Goal: Navigation & Orientation: Find specific page/section

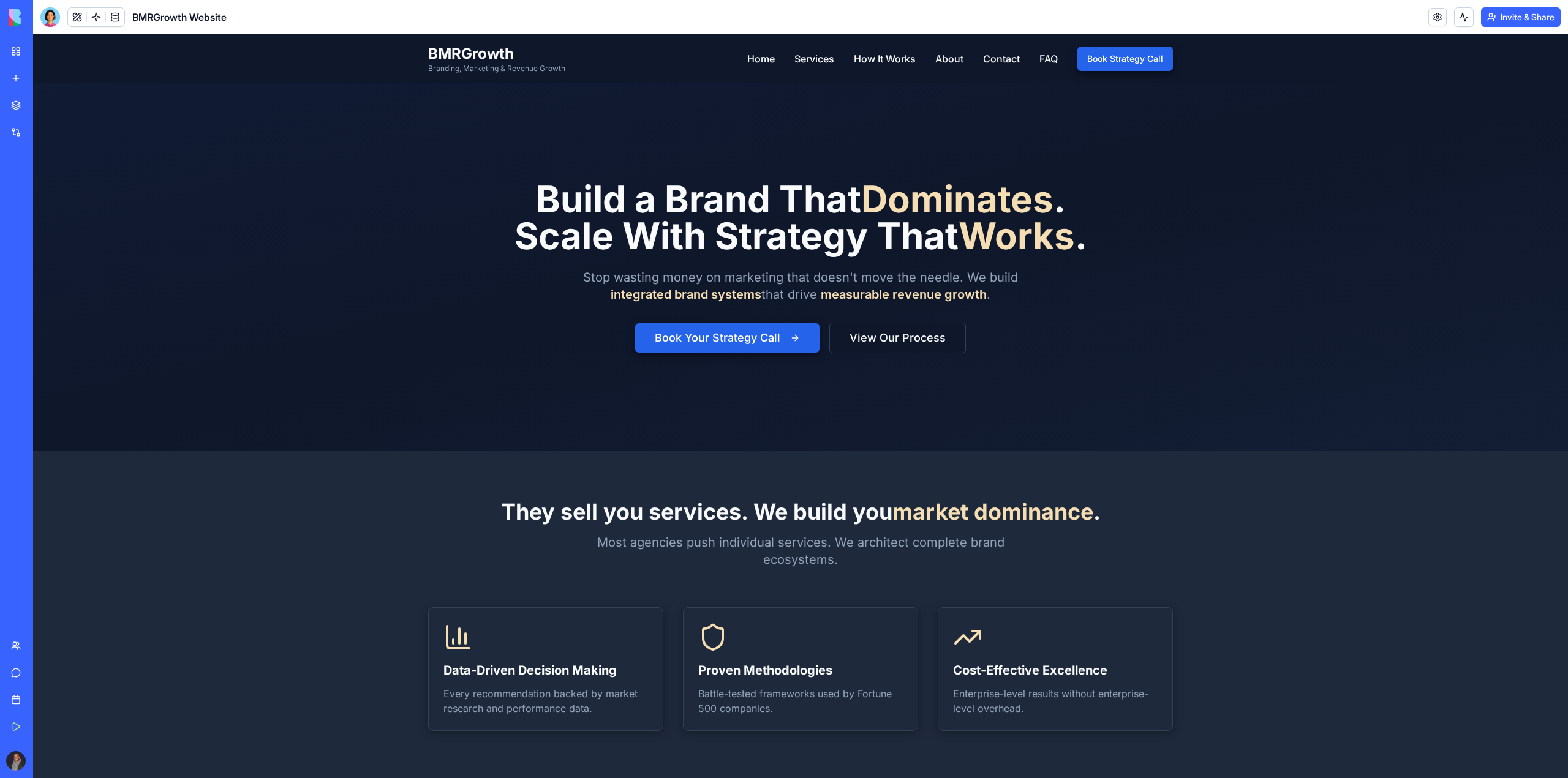
drag, startPoint x: 1, startPoint y: 3, endPoint x: 19, endPoint y: 58, distance: 57.9
click at [19, 58] on link "My Workspace" at bounding box center [28, 51] width 49 height 24
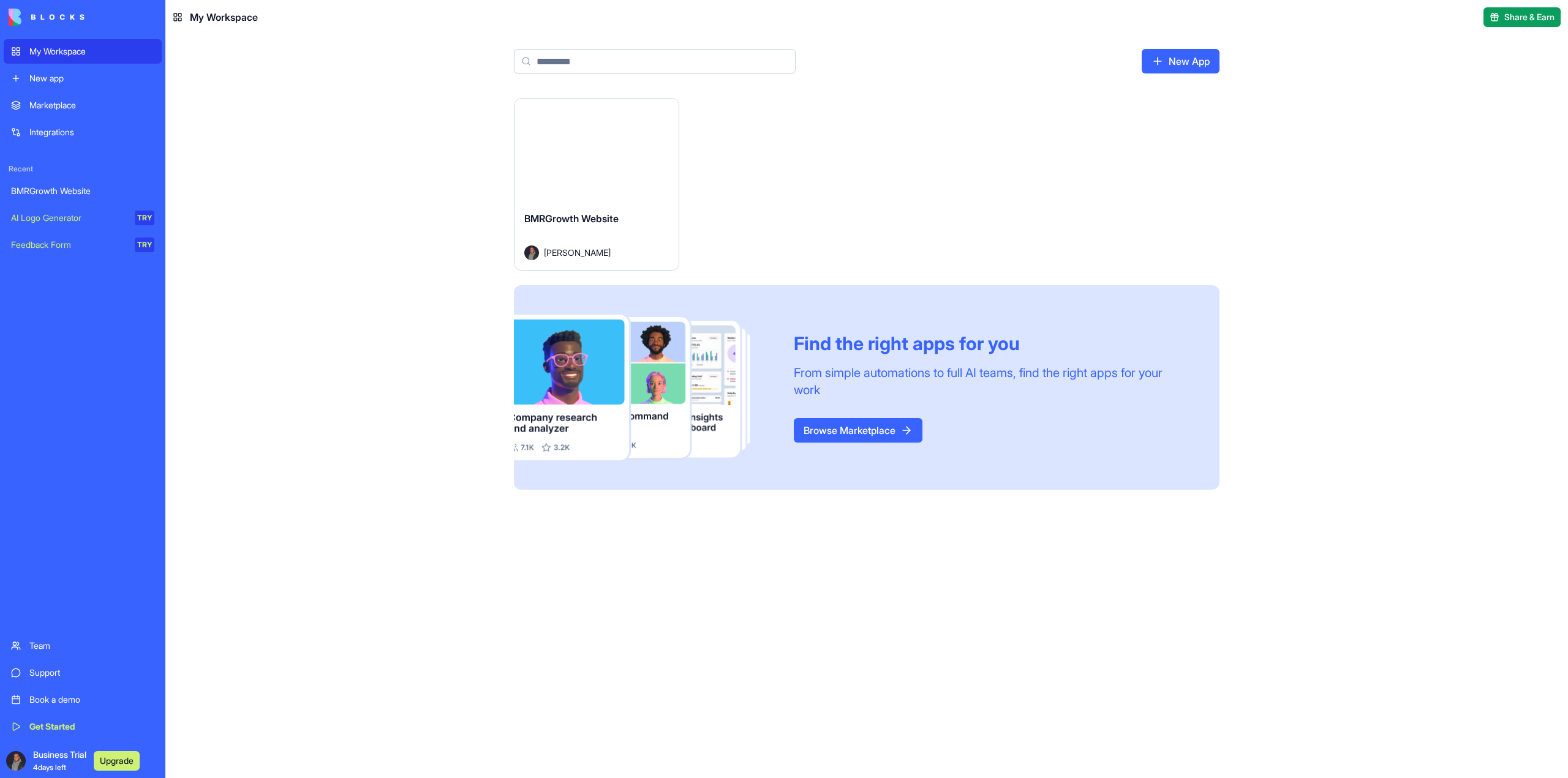
click at [72, 188] on div "BMRGrowth Website" at bounding box center [83, 191] width 144 height 13
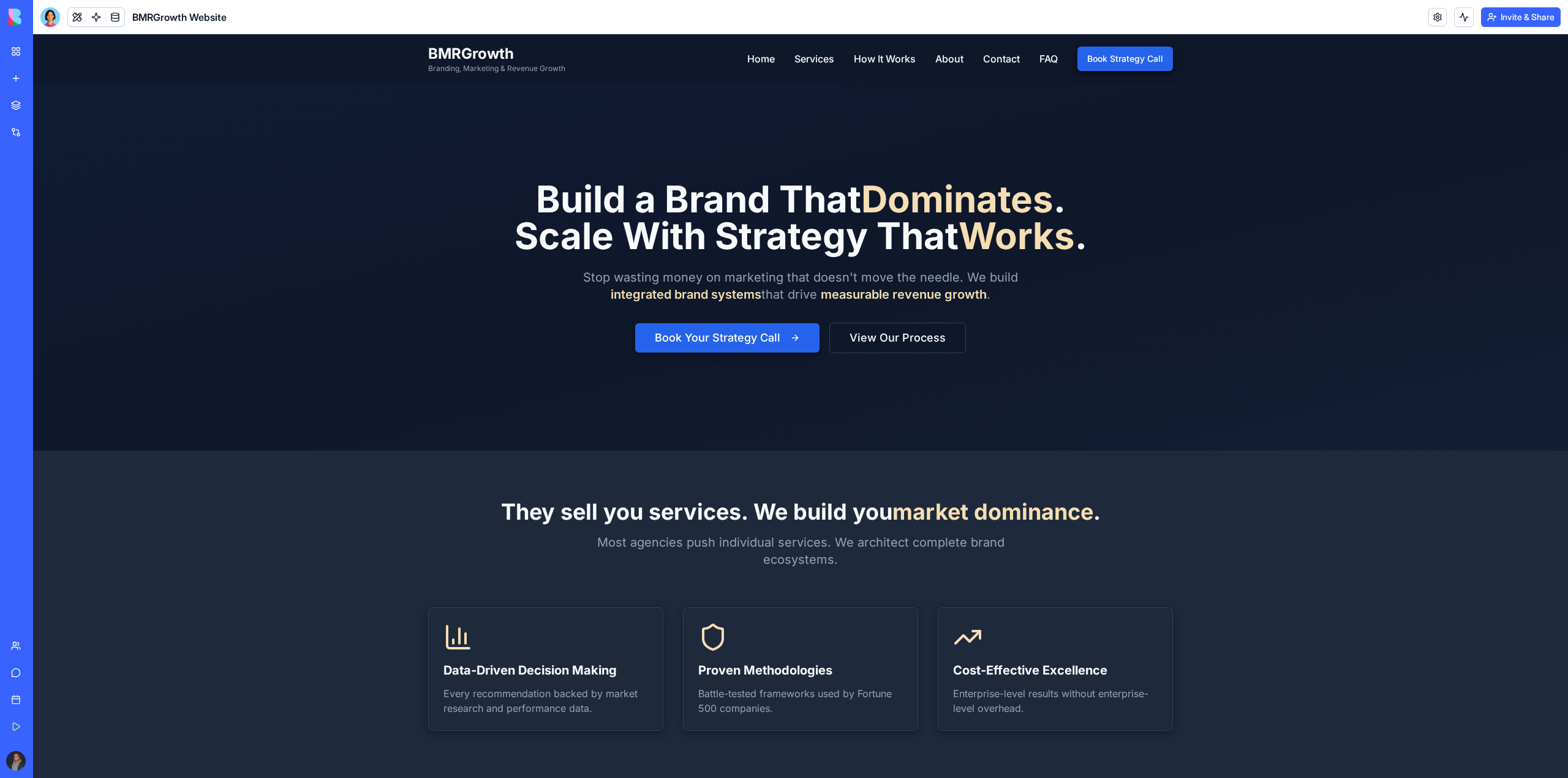
click at [35, 23] on img at bounding box center [47, 17] width 76 height 17
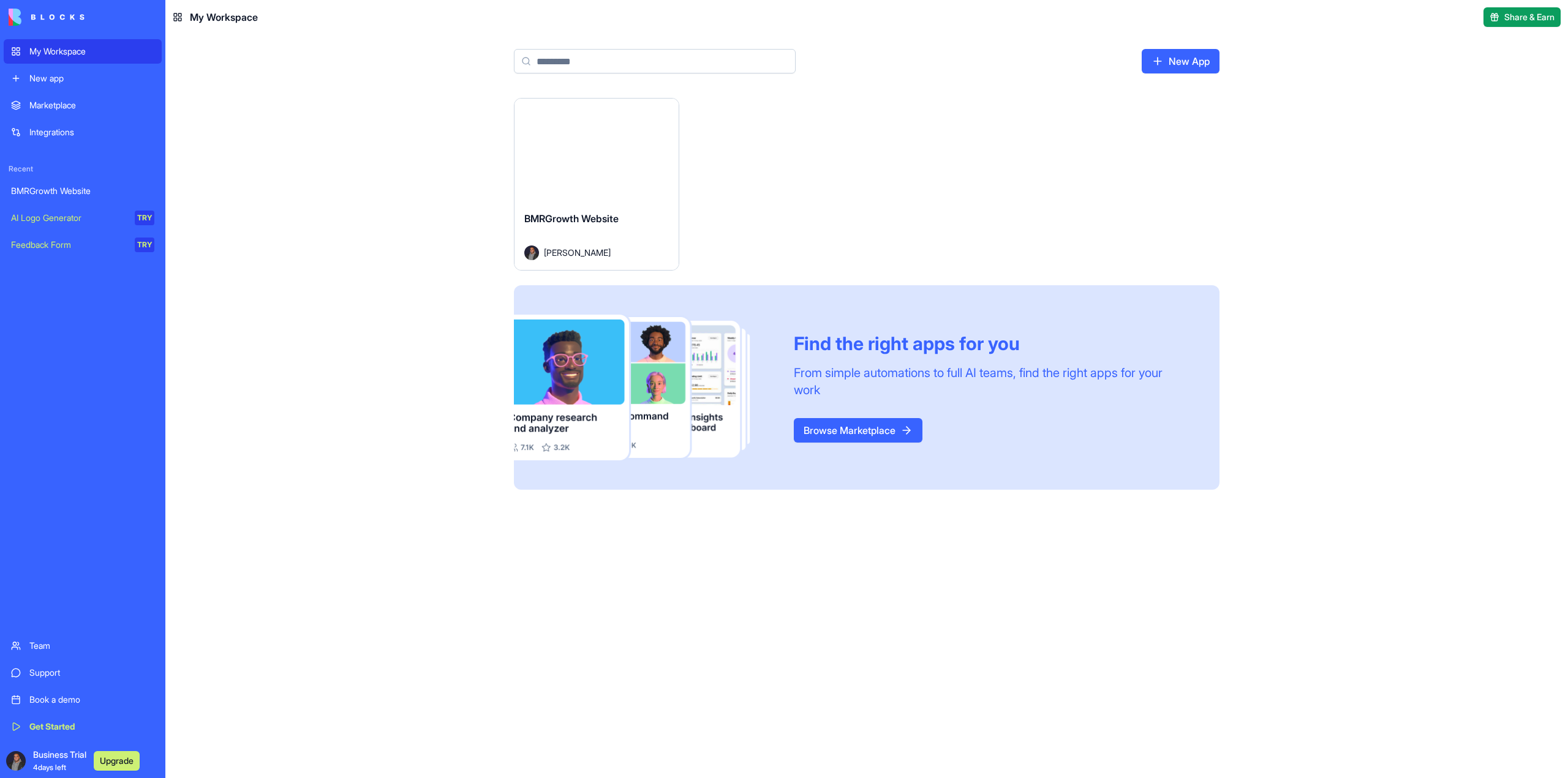
click at [591, 163] on div "Launch" at bounding box center [597, 150] width 164 height 103
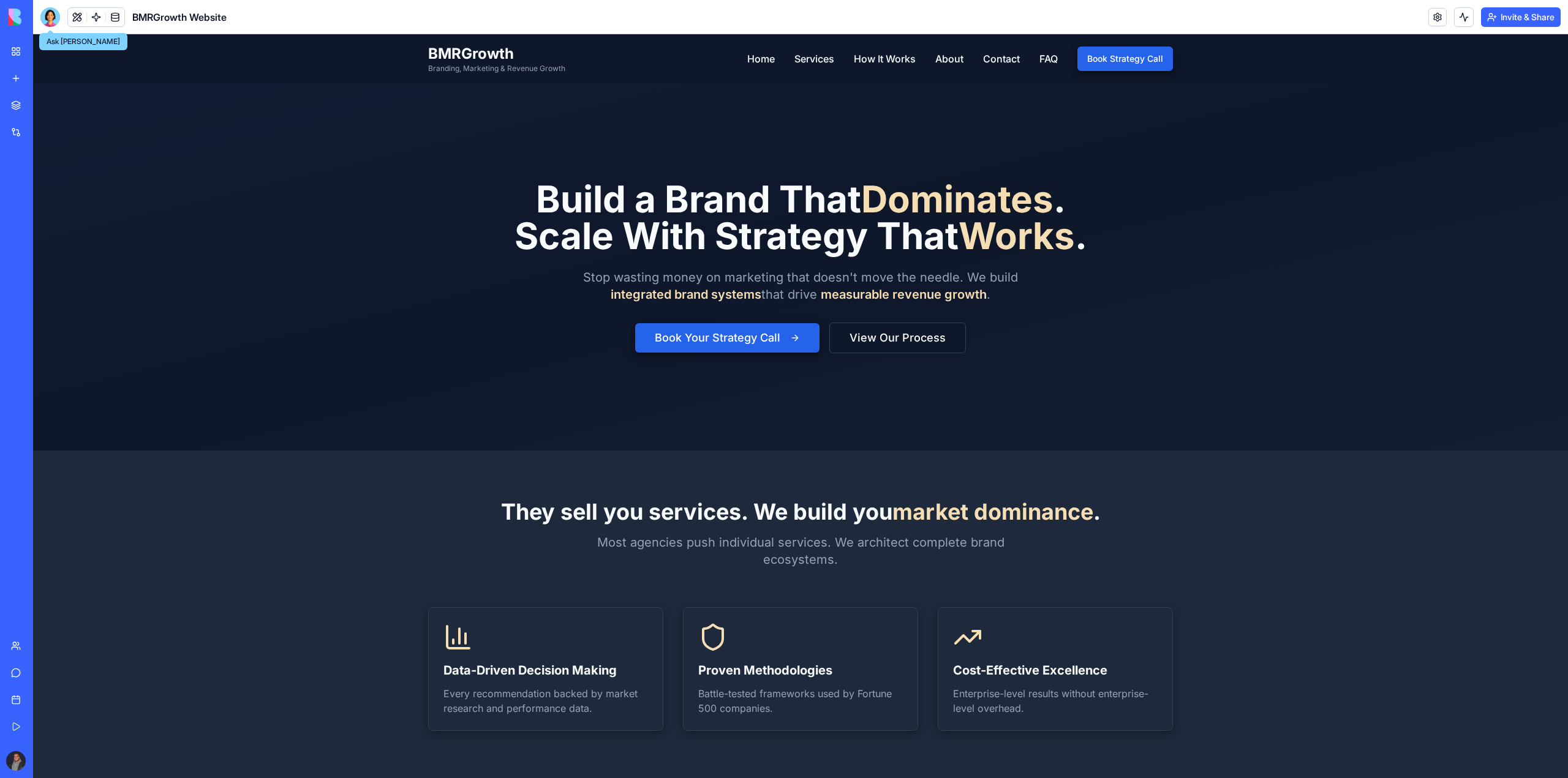
click at [54, 15] on div at bounding box center [50, 17] width 20 height 20
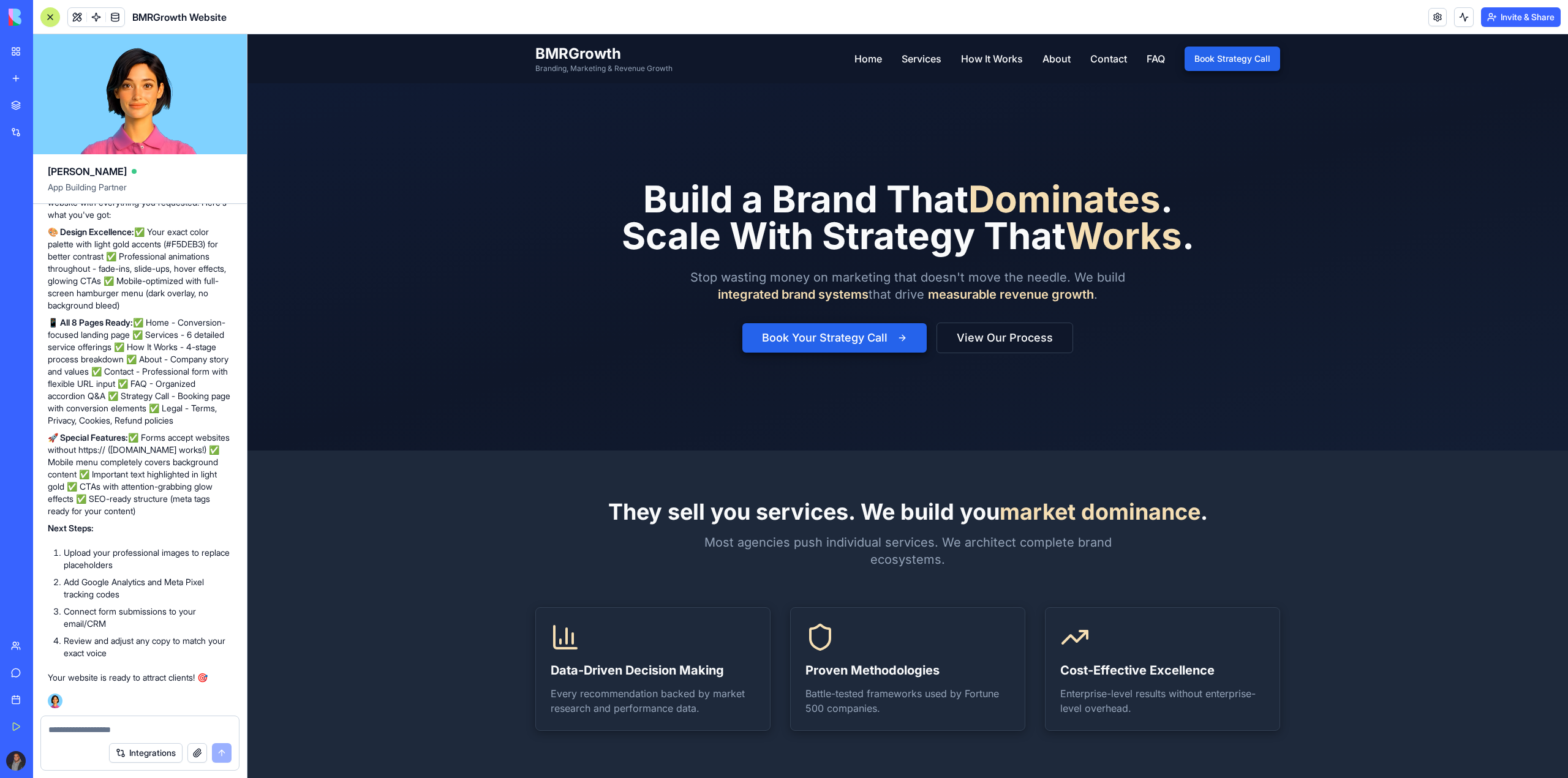
scroll to position [14026, 0]
click at [122, 682] on p "Your website is ready to attract clients! 🎯" at bounding box center [141, 678] width 185 height 13
drag, startPoint x: 122, startPoint y: 674, endPoint x: 192, endPoint y: 679, distance: 70.2
click at [192, 679] on p "Your website is ready to attract clients! 🎯" at bounding box center [141, 678] width 185 height 13
click at [157, 682] on p "Your website is ready to attract clients! 🎯" at bounding box center [141, 678] width 185 height 13
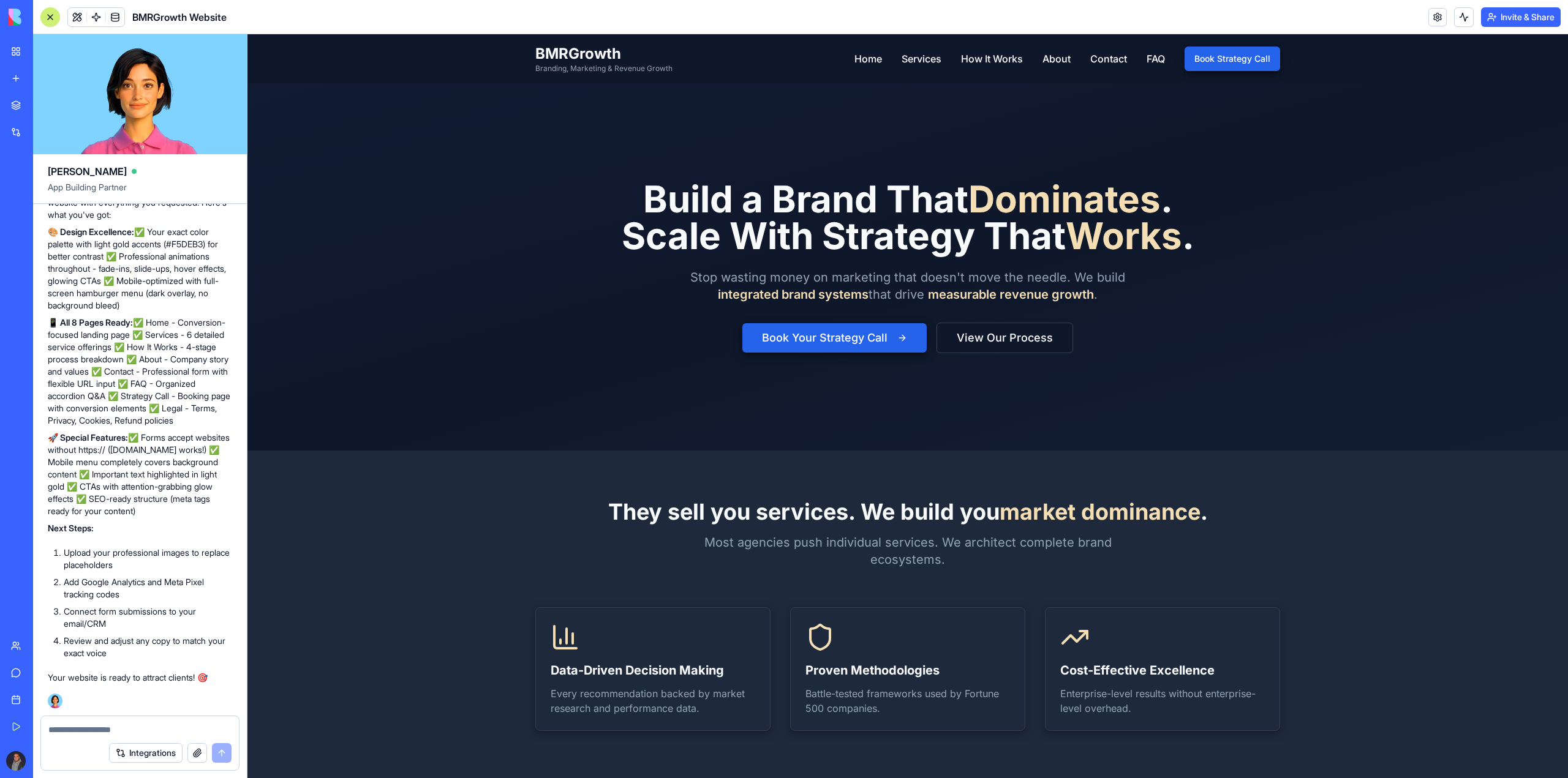
click at [157, 753] on button "Integrations" at bounding box center [145, 753] width 73 height 20
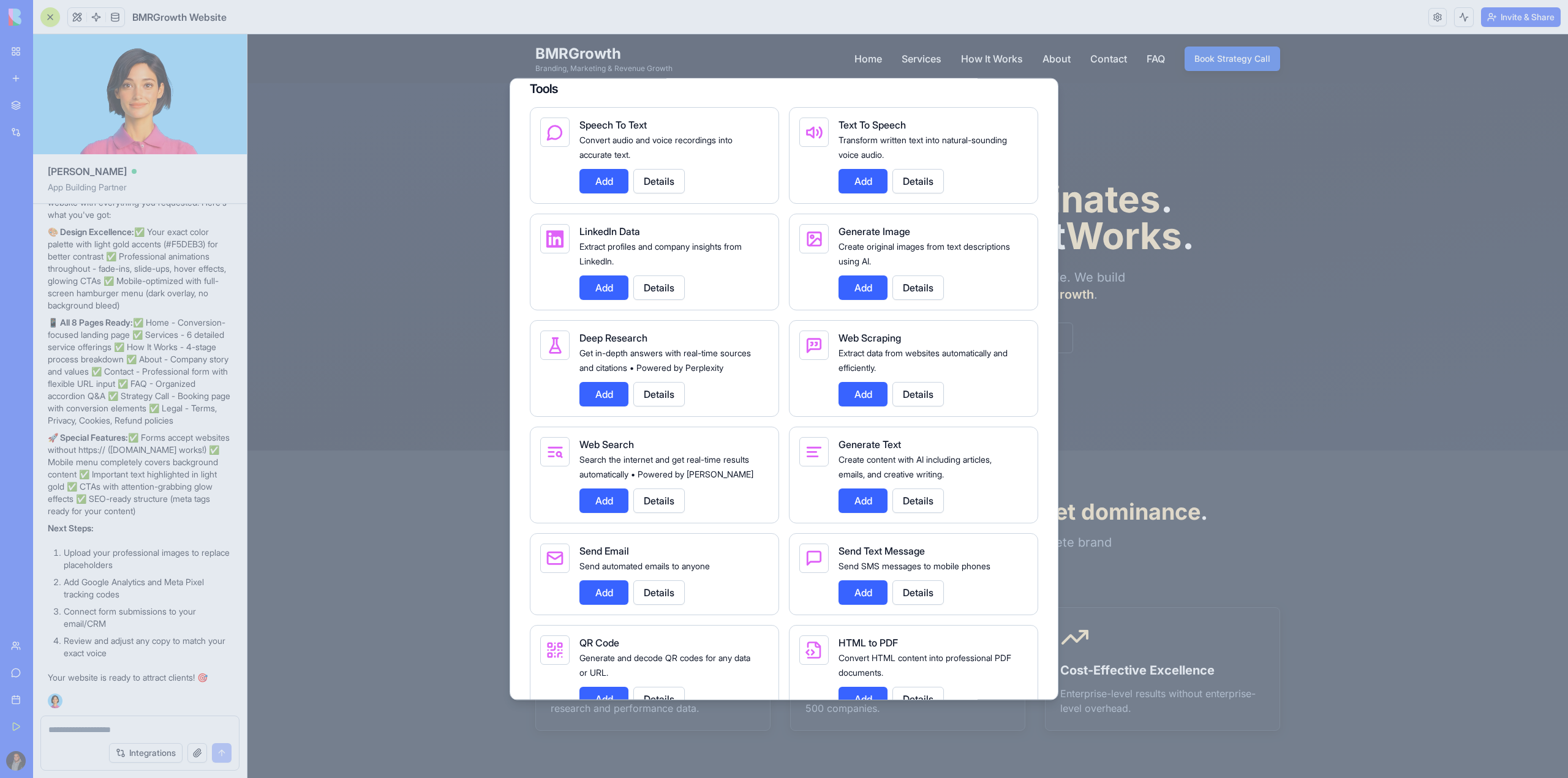
scroll to position [1714, 0]
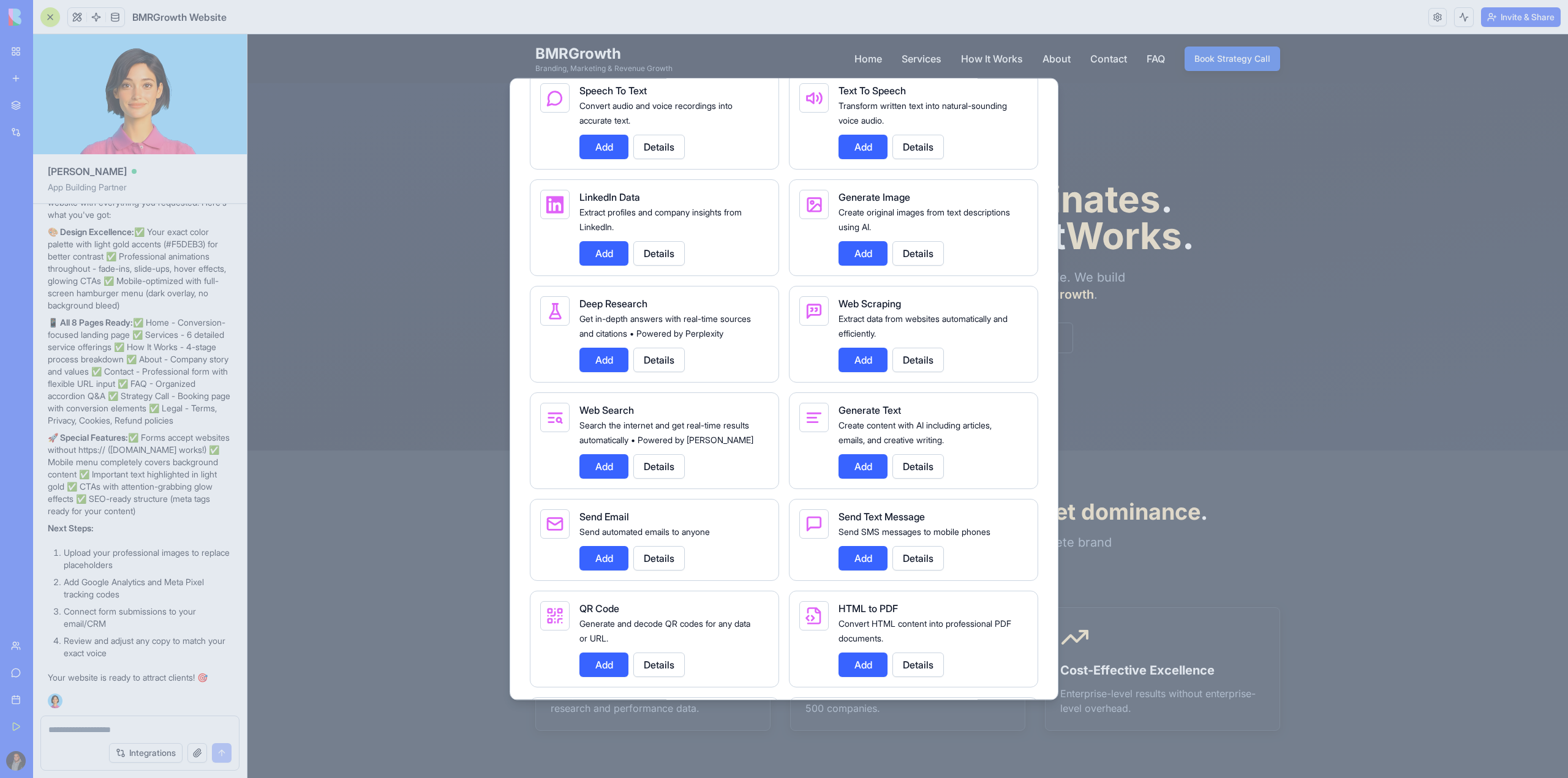
click at [301, 368] on div at bounding box center [784, 389] width 1568 height 778
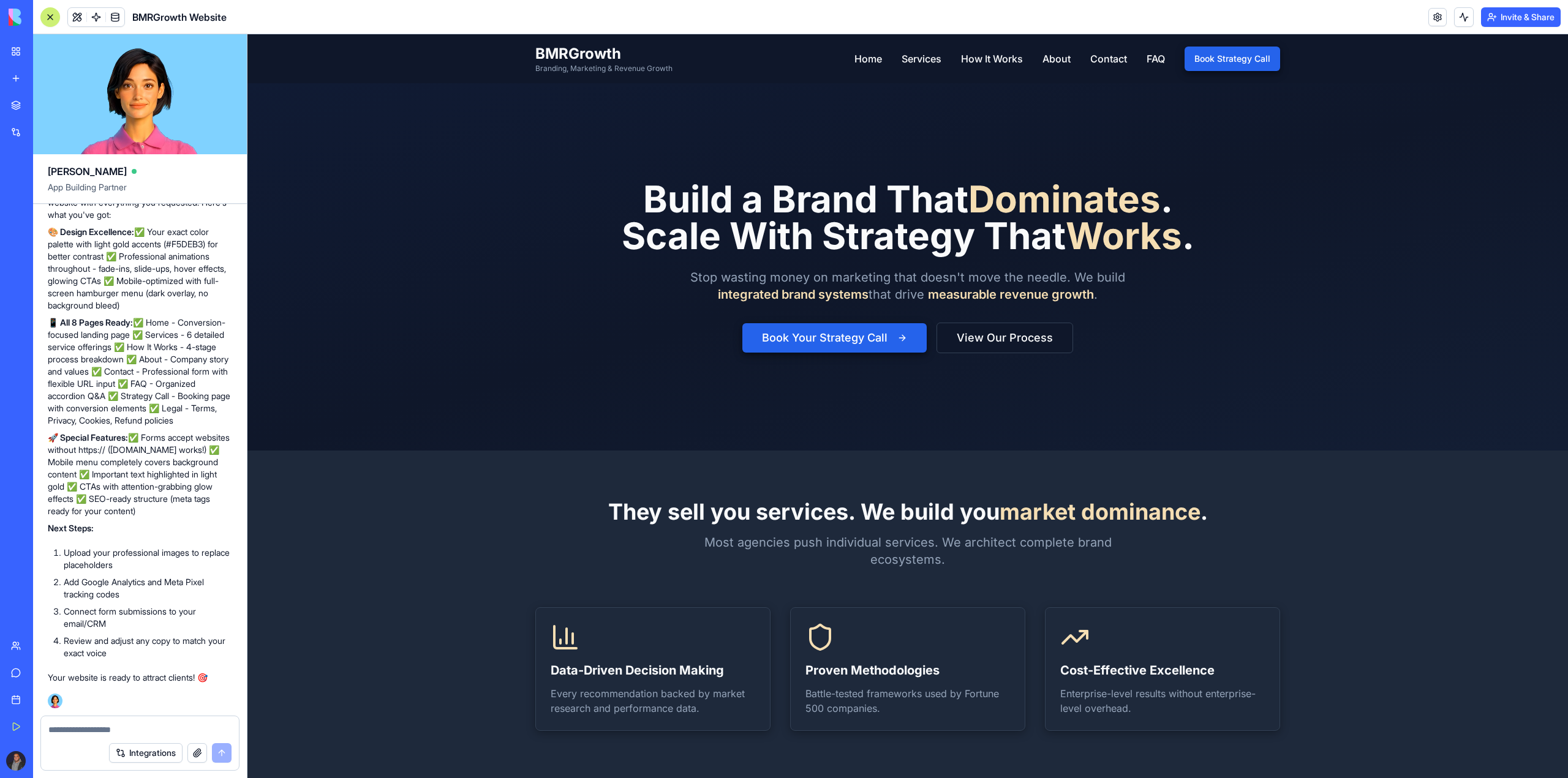
scroll to position [14026, 0]
